Goal: Task Accomplishment & Management: Complete application form

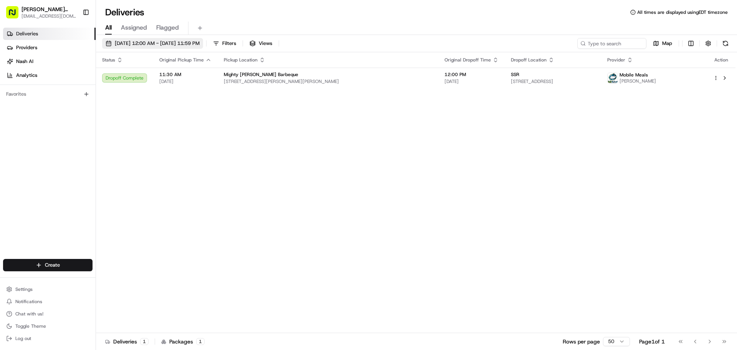
click at [174, 45] on span "[DATE] 12:00 AM - [DATE] 11:59 PM" at bounding box center [157, 43] width 85 height 7
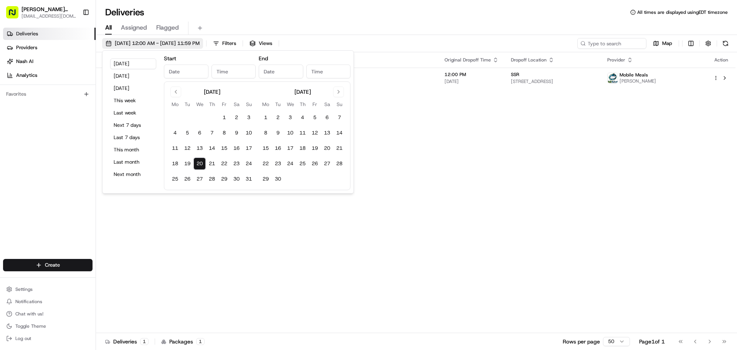
type input "[DATE]"
type input "12:00 AM"
type input "[DATE]"
type input "11:59 PM"
click at [212, 164] on button "21" at bounding box center [212, 163] width 12 height 12
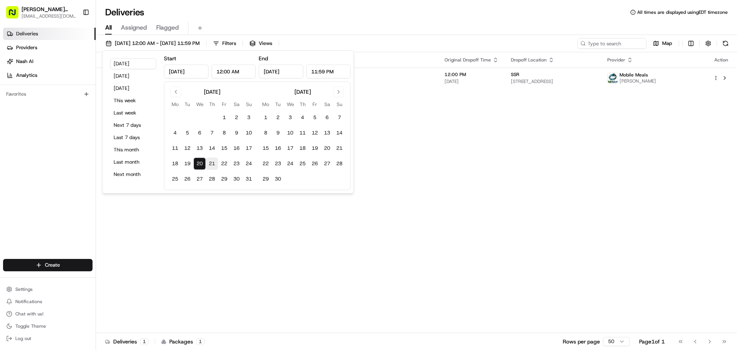
type input "[DATE]"
click at [512, 177] on div "Status Original Pickup Time Pickup Location Original Dropoff Time Dropoff Locat…" at bounding box center [416, 192] width 640 height 281
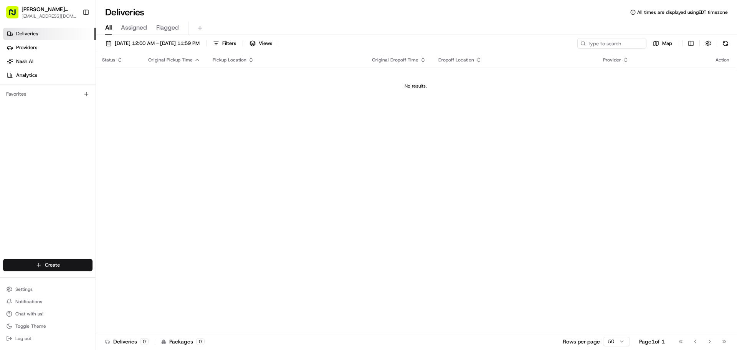
click at [68, 263] on html "Mighty [PERSON_NAME] BBQ [EMAIL_ADDRESS][DOMAIN_NAME] Toggle Sidebar Deliveries…" at bounding box center [368, 175] width 737 height 350
click at [131, 283] on link "Delivery" at bounding box center [139, 279] width 86 height 14
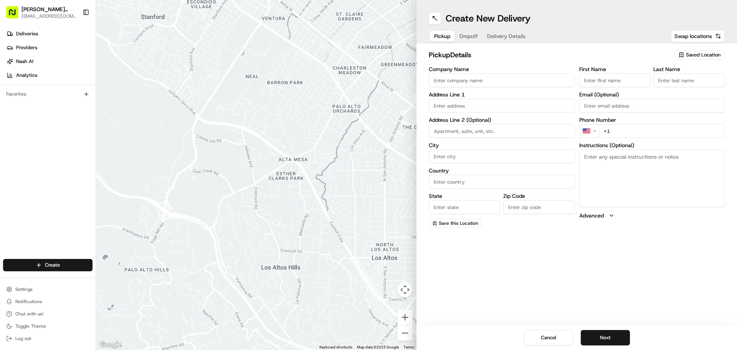
click at [685, 57] on div "Saved Location" at bounding box center [699, 54] width 51 height 9
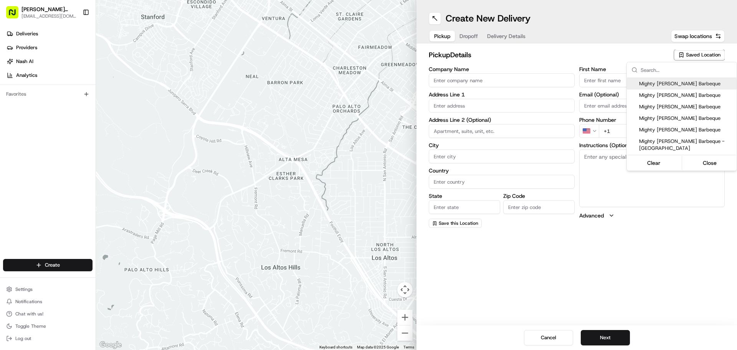
click at [673, 89] on div "Mighty [PERSON_NAME] Barbeque" at bounding box center [682, 84] width 110 height 12
type input "Mighty [PERSON_NAME] Barbeque"
type input "[STREET_ADDRESS][PERSON_NAME][PERSON_NAME]"
type input "[GEOGRAPHIC_DATA]"
type input "US"
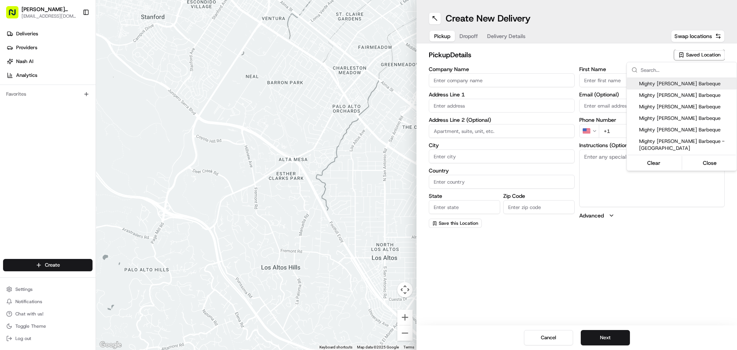
type input "FL"
type input "33609"
type input "[PHONE_NUMBER]"
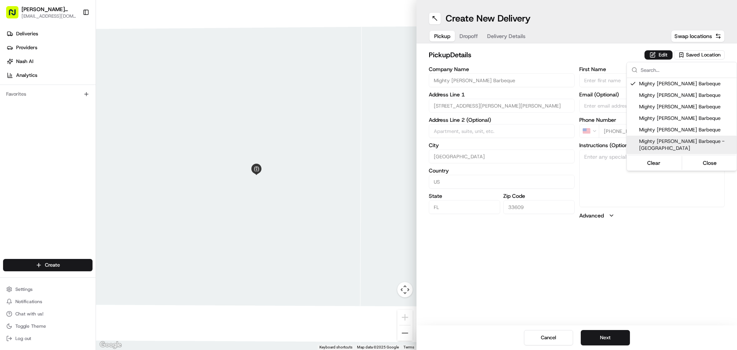
click at [608, 331] on html "Mighty [PERSON_NAME] BBQ [EMAIL_ADDRESS][DOMAIN_NAME] Toggle Sidebar Deliveries…" at bounding box center [368, 175] width 737 height 350
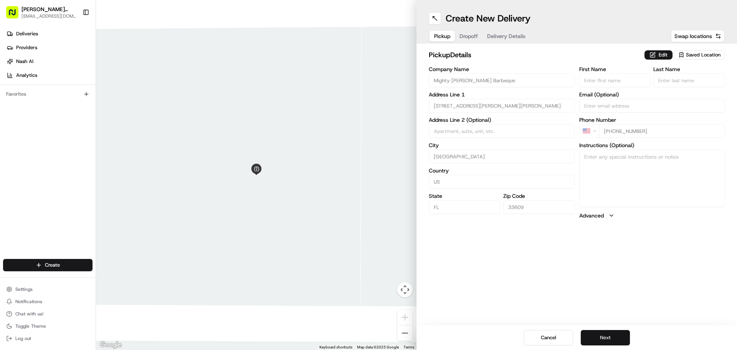
click at [618, 335] on button "Next" at bounding box center [605, 337] width 49 height 15
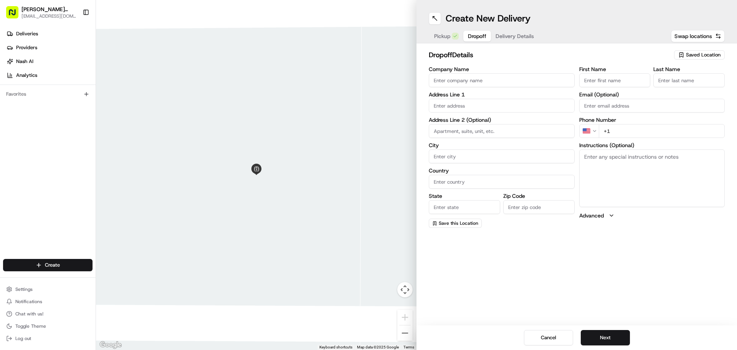
click at [524, 78] on input "Company Name" at bounding box center [502, 80] width 146 height 14
type input "Tampa Electic"
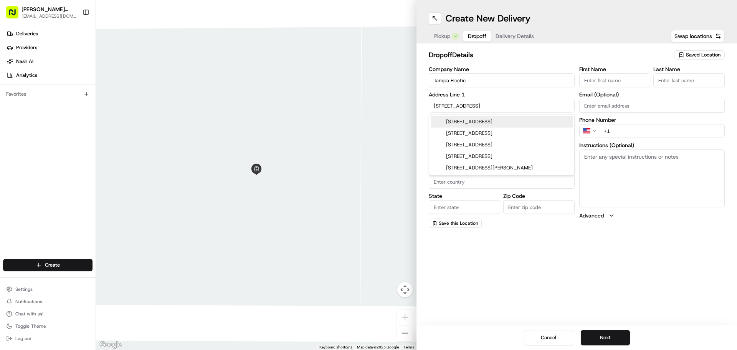
type input "[STREET_ADDRESS]"
type input "[GEOGRAPHIC_DATA]"
type input "FL"
type input "33607"
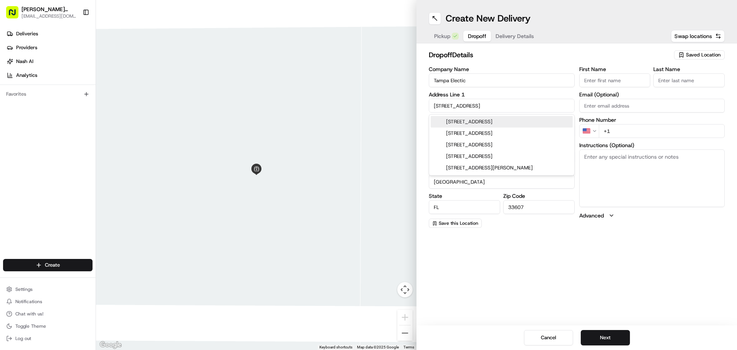
type input "[STREET_ADDRESS]"
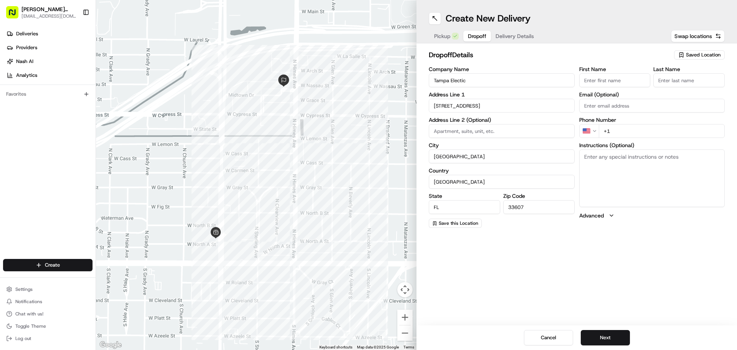
click at [596, 82] on input "First Name" at bounding box center [614, 80] width 71 height 14
type input "[PERSON_NAME]"
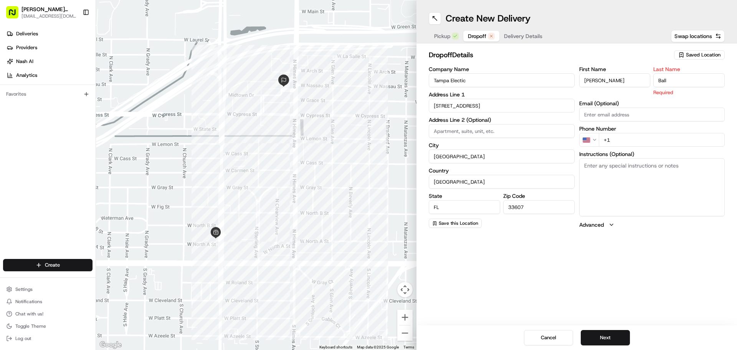
type input "Ball"
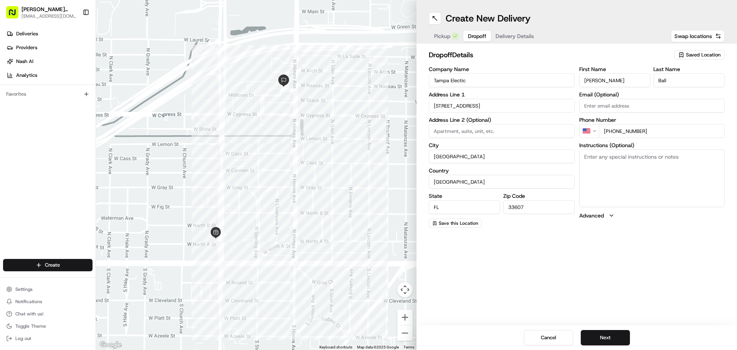
type input "[PHONE_NUMBER]"
type textarea "T"
type textarea "Notify the guard that you are delivering food for [PERSON_NAME] and they will c…"
click at [657, 295] on div "Create New Delivery Pickup Dropoff Delivery Details Swap locations dropoff Deta…" at bounding box center [577, 175] width 321 height 350
click at [599, 339] on button "Next" at bounding box center [605, 337] width 49 height 15
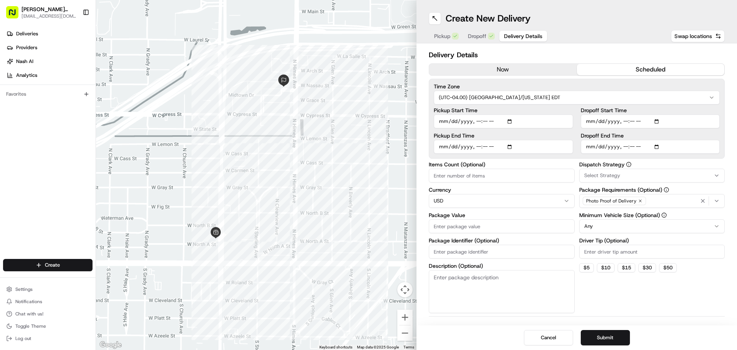
click at [619, 71] on button "scheduled" at bounding box center [651, 70] width 148 height 12
click at [512, 119] on input "Pickup Start Time" at bounding box center [503, 121] width 139 height 14
type input "[DATE]T11:30"
click at [652, 122] on input "Dropoff Start Time" at bounding box center [650, 121] width 139 height 14
click at [657, 121] on input "Dropoff Start Time" at bounding box center [650, 121] width 139 height 14
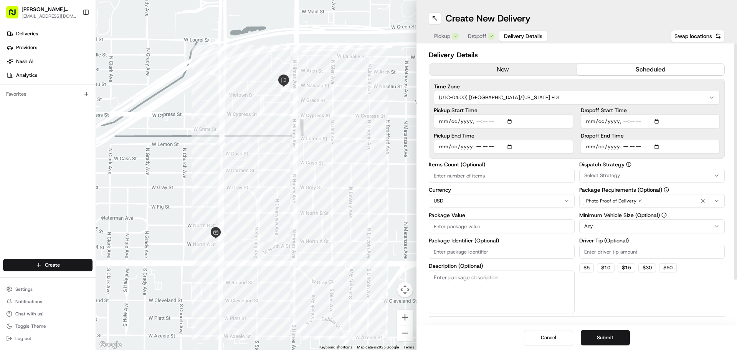
type input "[DATE]T11:45"
click at [669, 307] on div "Dispatch Strategy Select Strategy Package Requirements (Optional) Photo Proof o…" at bounding box center [652, 237] width 146 height 151
click at [484, 224] on input "Package Value" at bounding box center [502, 226] width 146 height 14
type input "200"
click at [688, 309] on div "Dispatch Strategy Select Strategy Package Requirements (Optional) Photo Proof o…" at bounding box center [652, 237] width 146 height 151
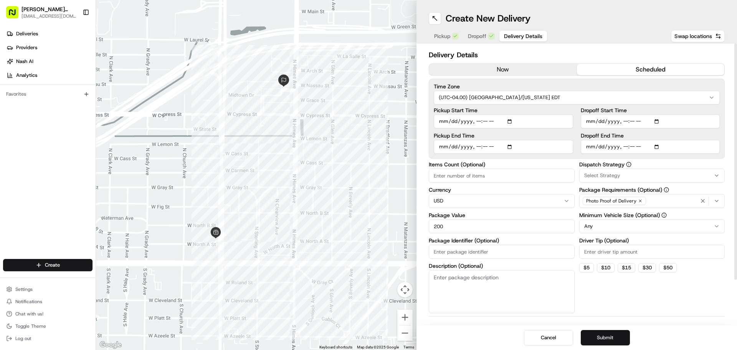
click at [591, 337] on button "Submit" at bounding box center [605, 337] width 49 height 15
